Goal: Task Accomplishment & Management: Manage account settings

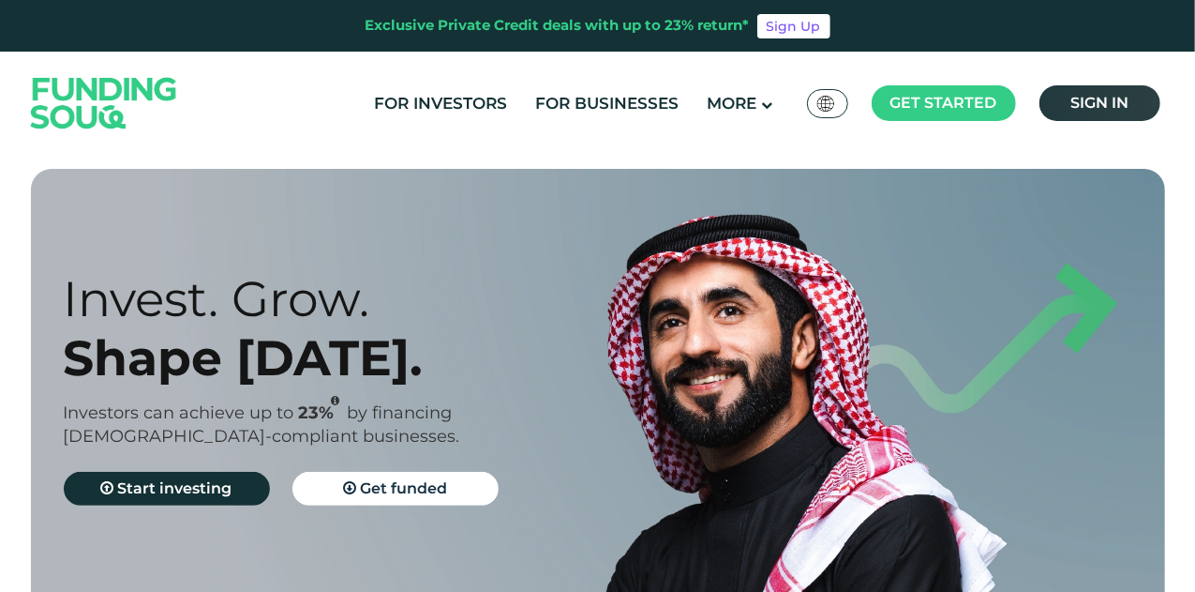
click at [1118, 112] on span "Sign in" at bounding box center [1100, 103] width 58 height 18
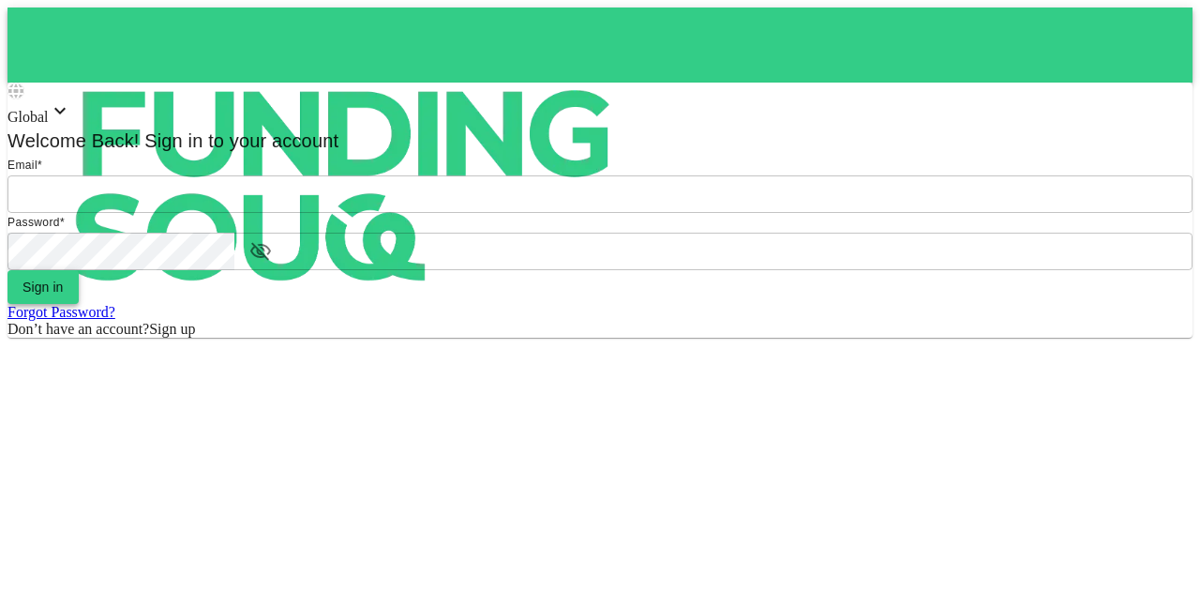
type input "[EMAIL_ADDRESS][PERSON_NAME][DOMAIN_NAME]"
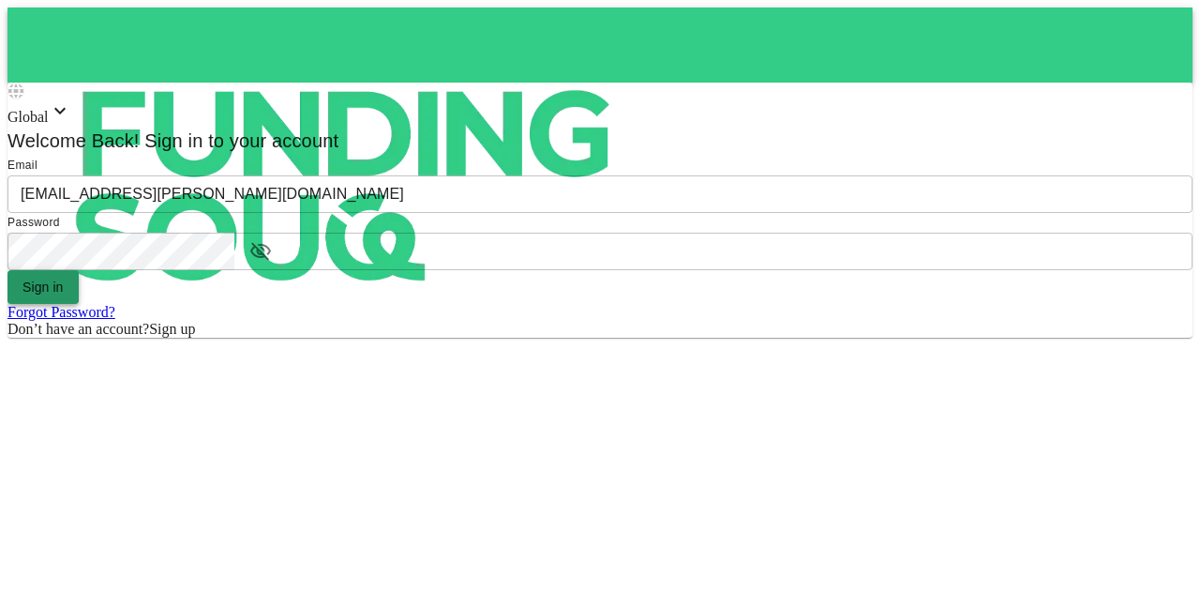
click at [79, 304] on button "Sign in" at bounding box center [43, 287] width 71 height 34
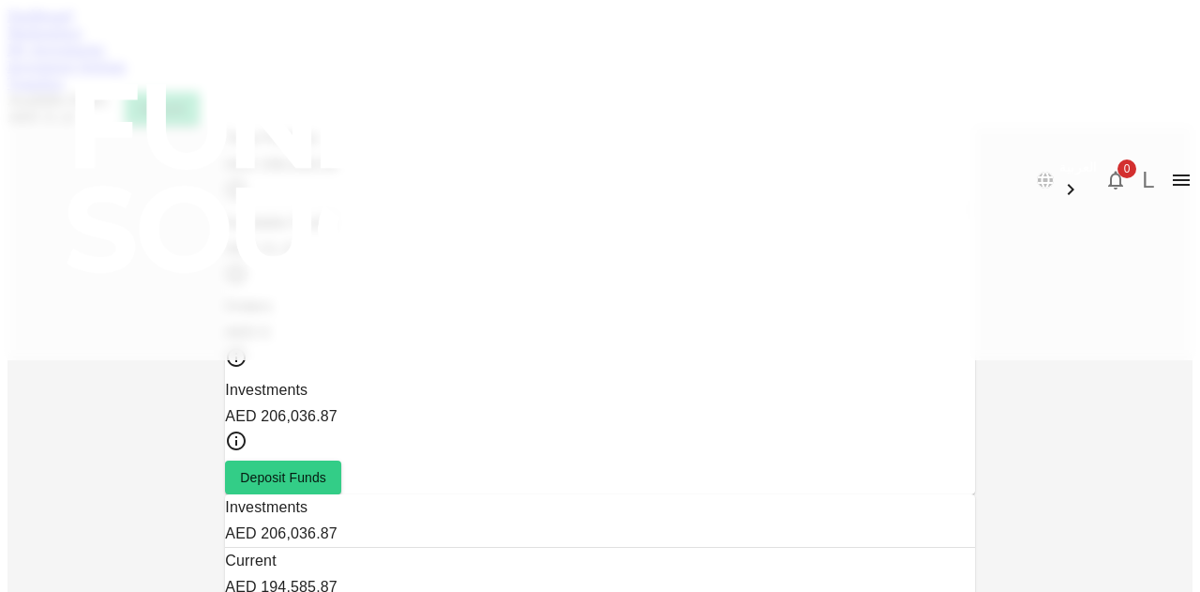
click at [83, 40] on link "Marketplace" at bounding box center [45, 32] width 75 height 16
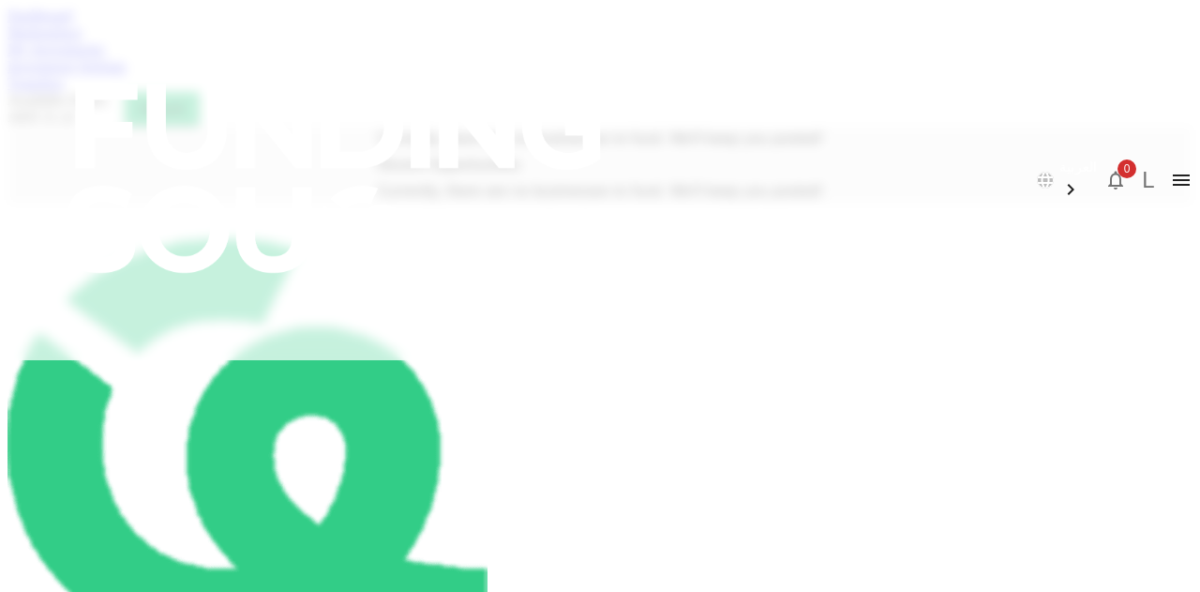
click at [362, 110] on div "Dashboard Marketplace My Investments Investment Settings Transfers Available Fu…" at bounding box center [600, 67] width 1185 height 118
click at [471, 75] on div "Investment Settings" at bounding box center [600, 66] width 1185 height 17
click at [127, 74] on link "Investment Settings" at bounding box center [67, 66] width 119 height 16
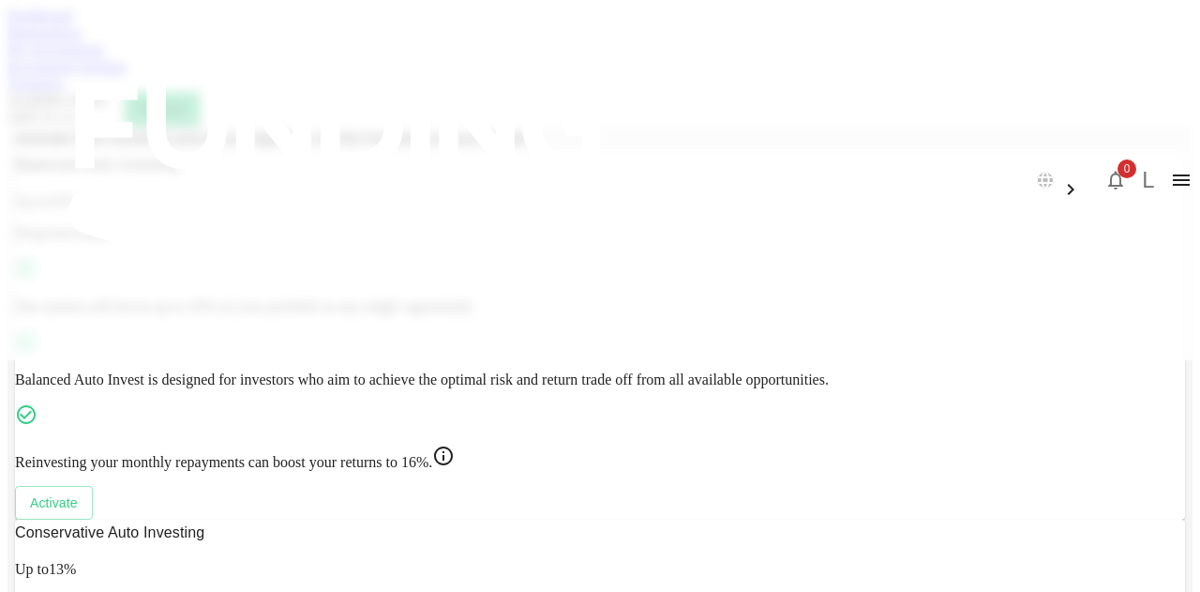
click at [105, 57] on link "My Investments" at bounding box center [57, 49] width 98 height 16
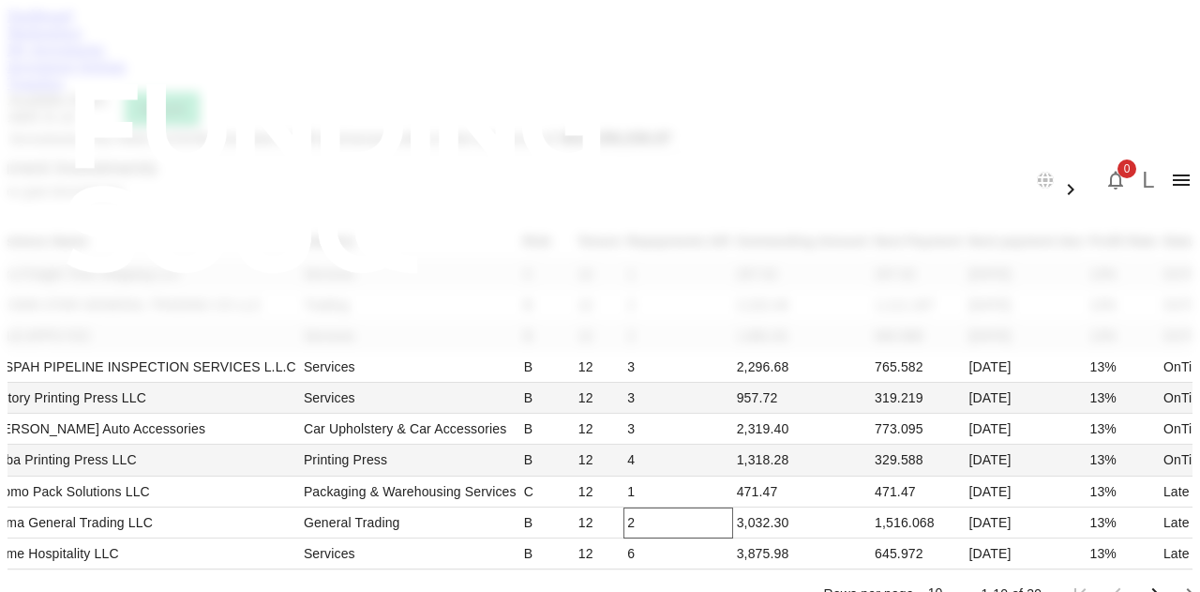
scroll to position [656, 0]
